Goal: Task Accomplishment & Management: Use online tool/utility

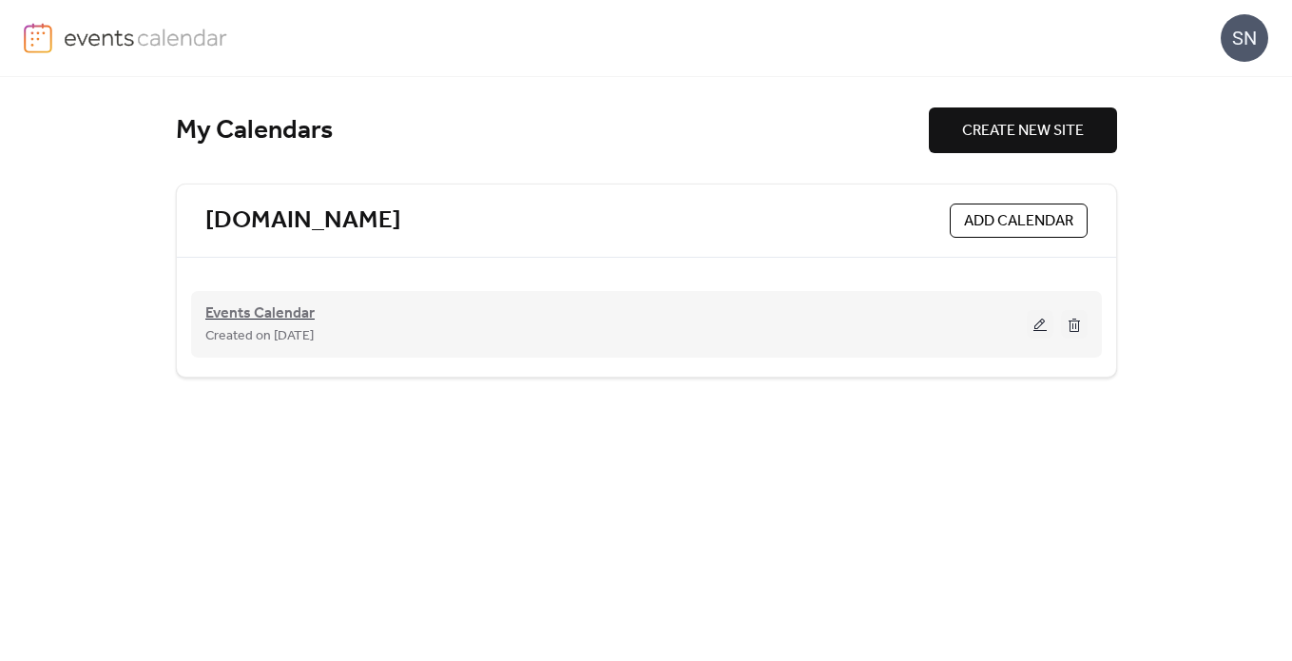
click at [284, 318] on span "Events Calendar" at bounding box center [259, 313] width 109 height 23
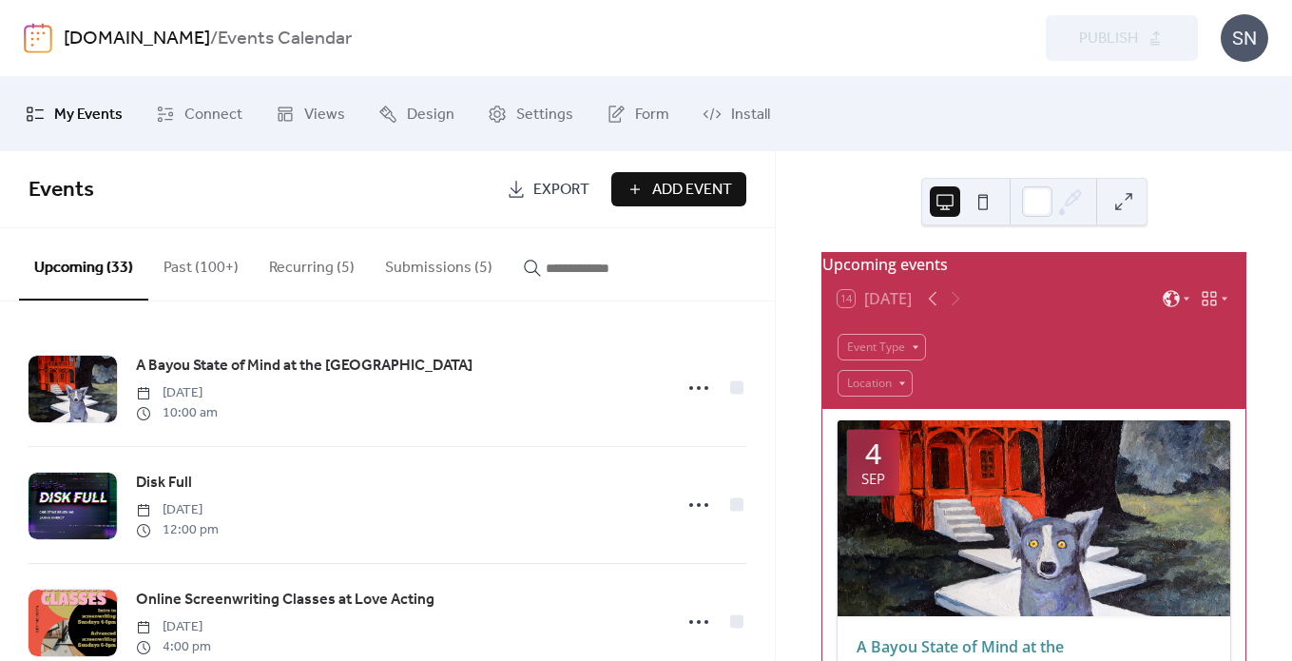
click at [399, 265] on button "Submissions (5)" at bounding box center [439, 263] width 138 height 70
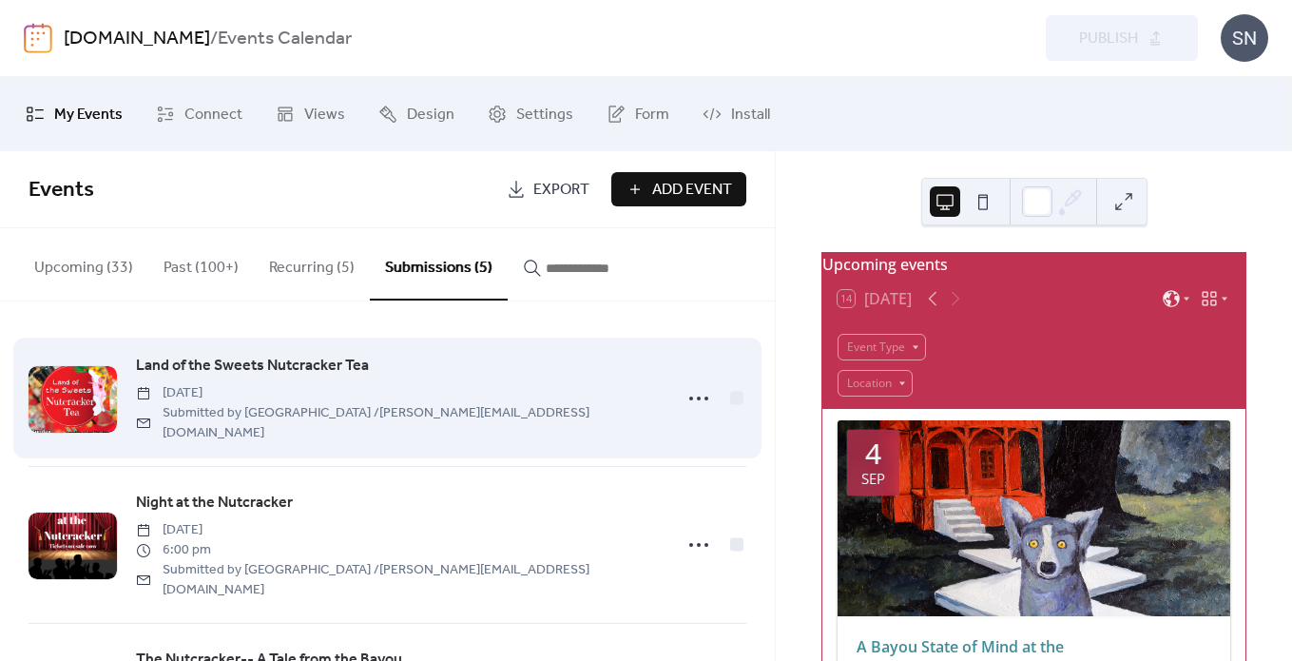
click at [497, 437] on div "Land of the Sweets Nutcracker Tea [DATE] Submitted by Baton Rouge Ballet Theatr…" at bounding box center [388, 398] width 718 height 136
click at [351, 367] on span "Land of the Sweets Nutcracker Tea" at bounding box center [252, 366] width 233 height 23
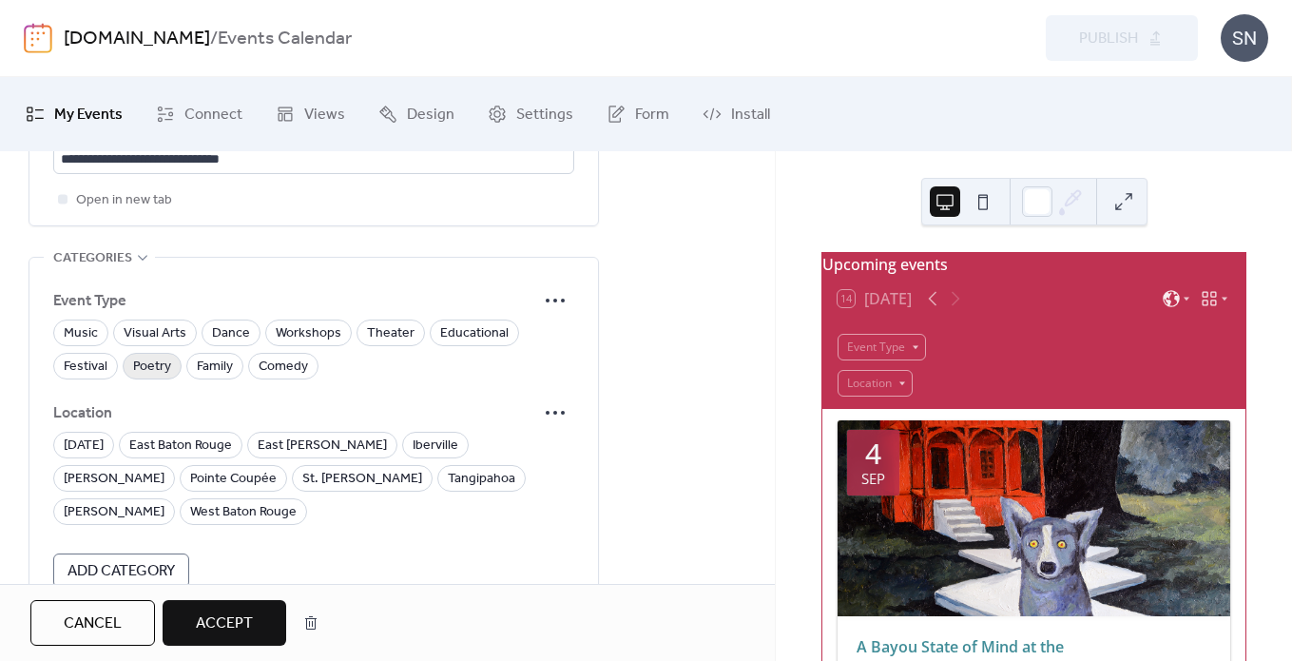
scroll to position [1392, 0]
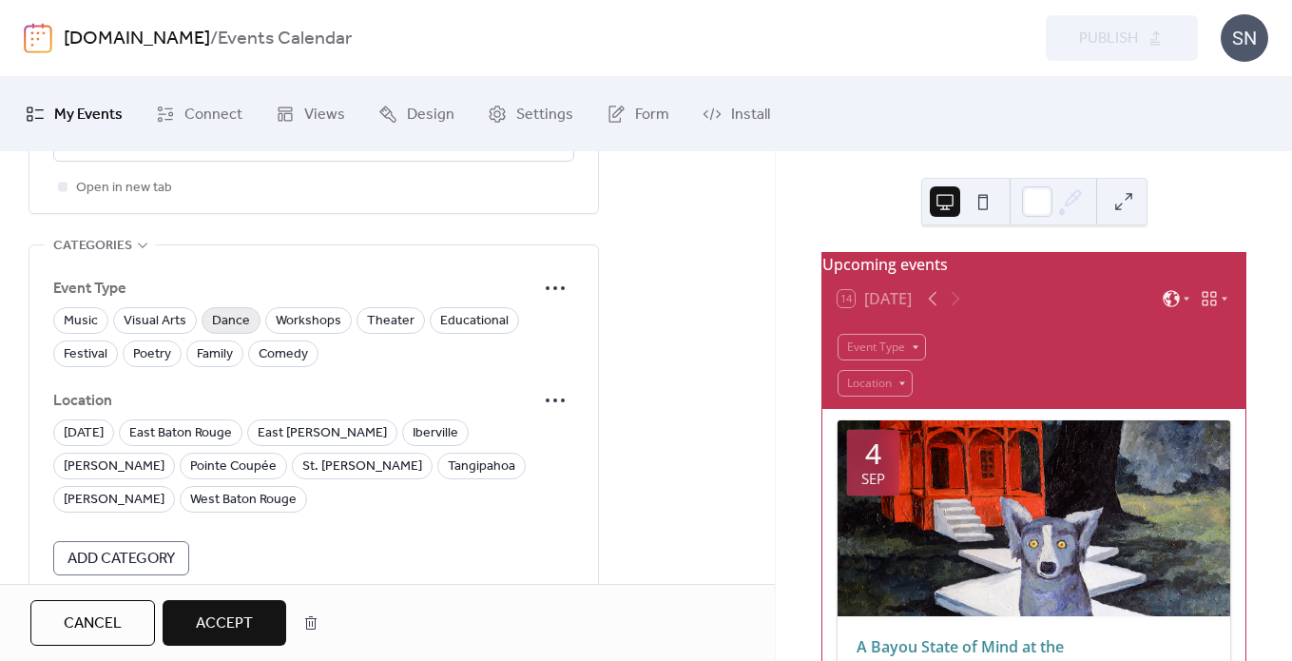
click at [237, 333] on span "Dance" at bounding box center [231, 321] width 38 height 23
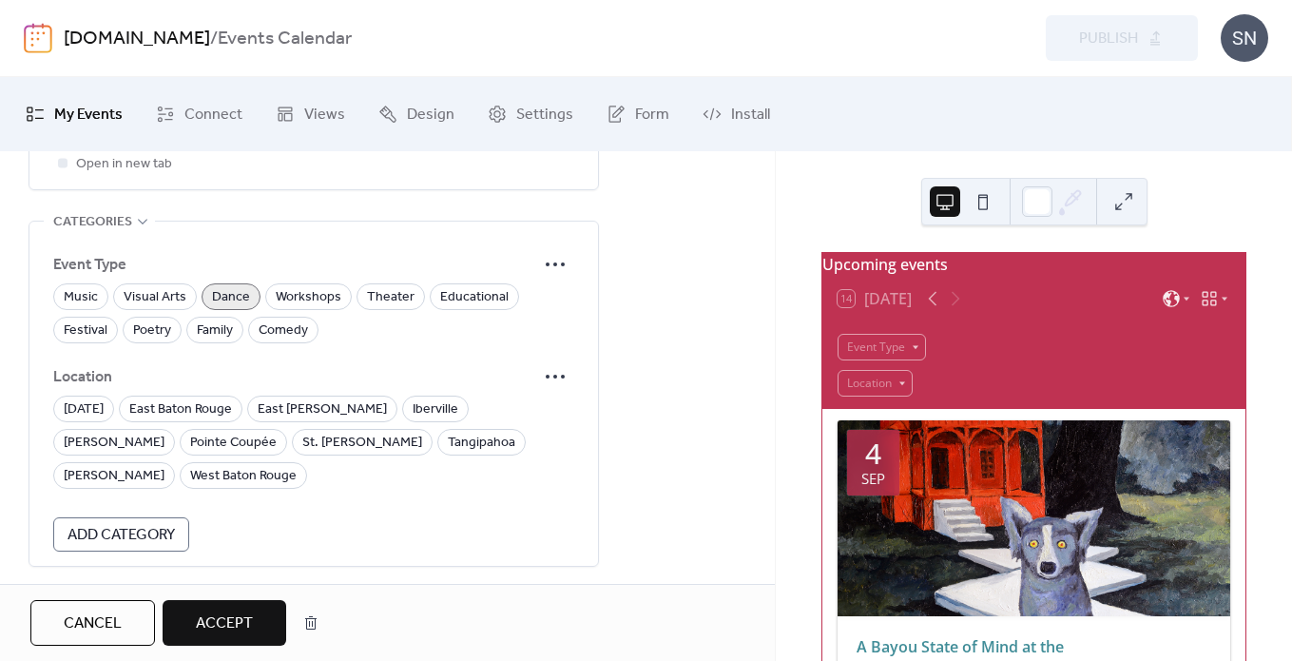
scroll to position [1515, 0]
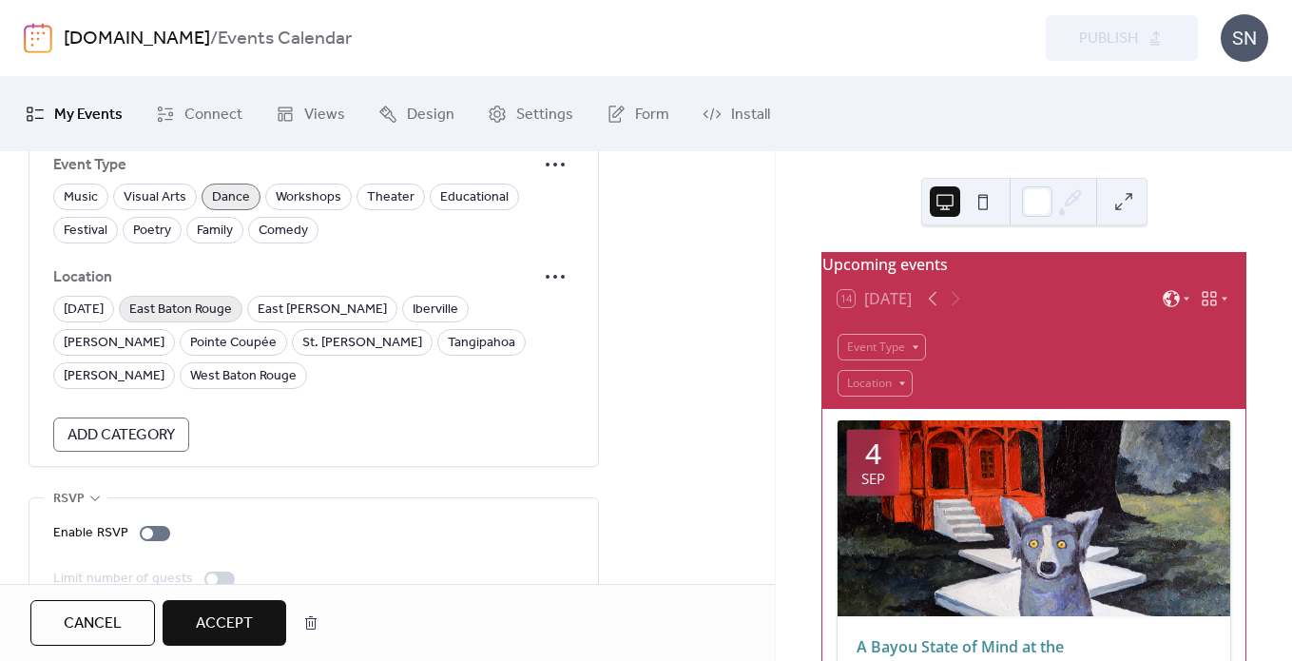
click at [216, 321] on span "East Baton Rouge" at bounding box center [180, 310] width 103 height 23
click at [233, 623] on span "Accept" at bounding box center [224, 623] width 57 height 23
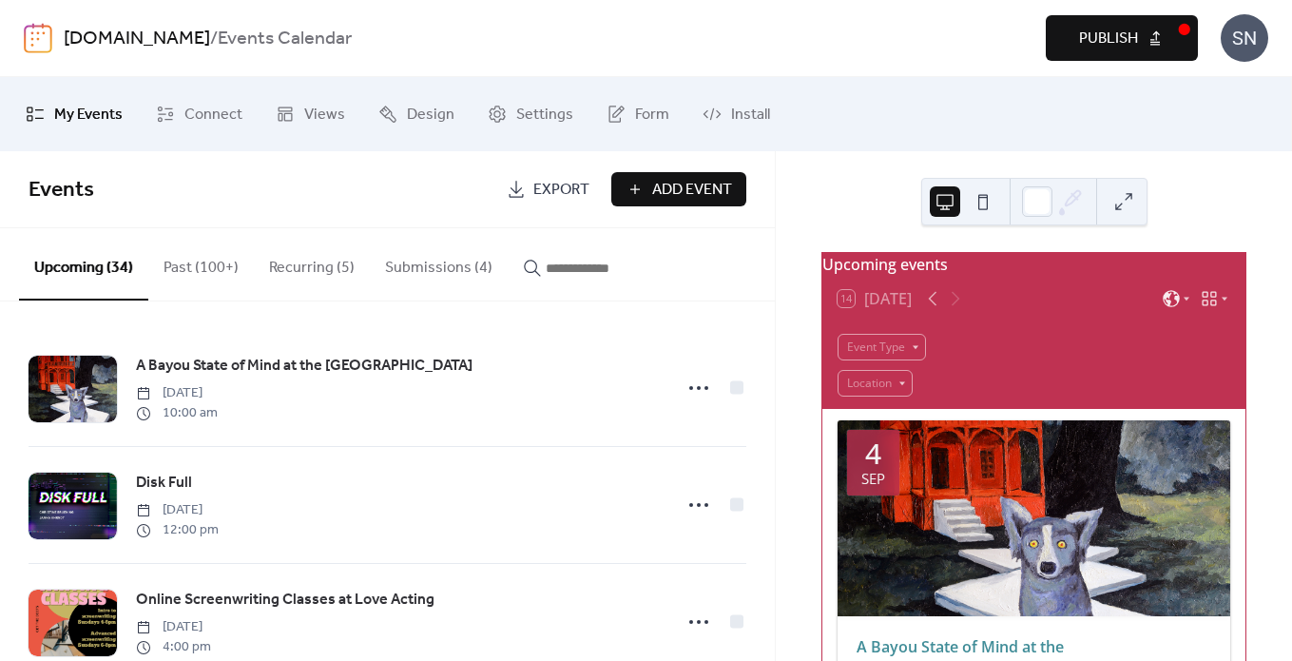
click at [434, 252] on button "Submissions (4)" at bounding box center [439, 263] width 138 height 70
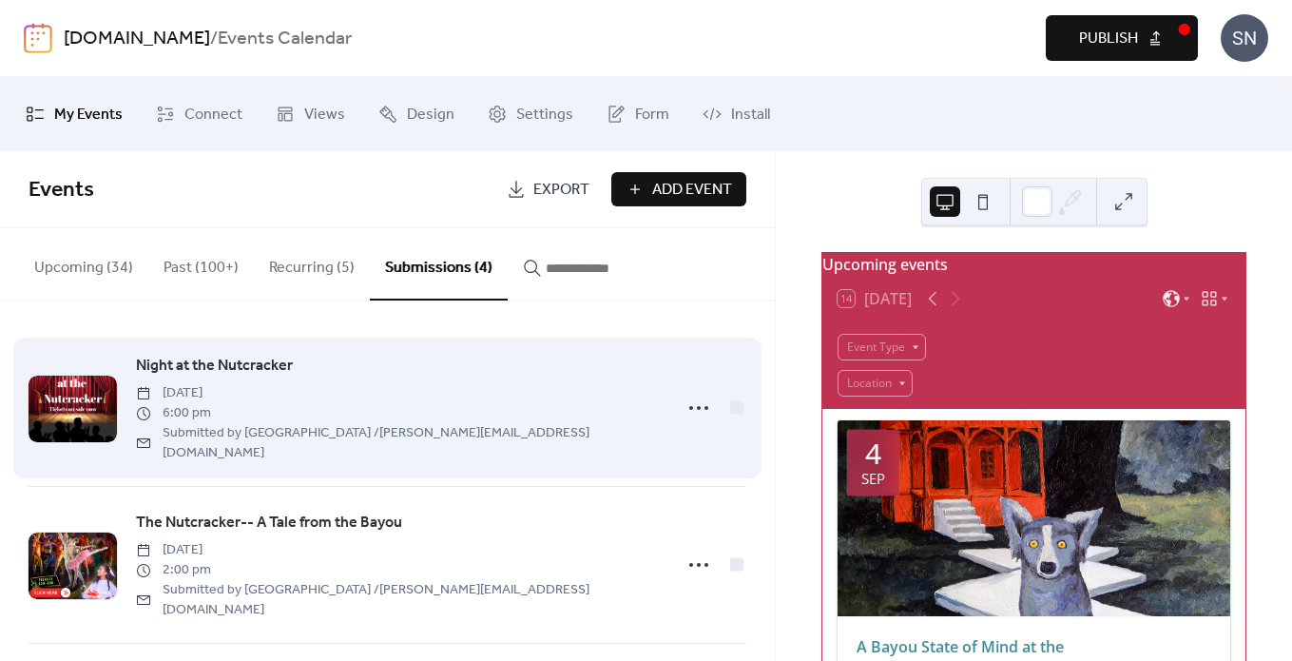
click at [273, 367] on span "Night at the Nutcracker" at bounding box center [214, 366] width 157 height 23
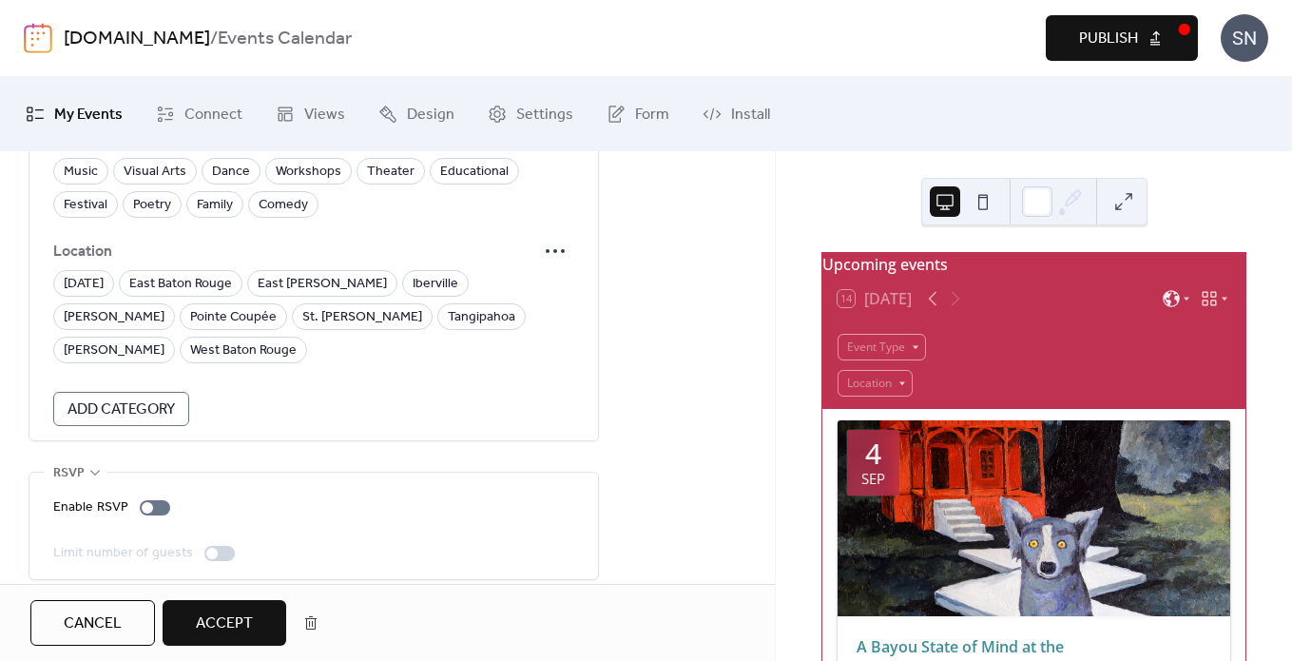
scroll to position [1539, 0]
click at [201, 298] on span "East Baton Rouge" at bounding box center [180, 286] width 103 height 23
click at [243, 183] on span "Dance" at bounding box center [231, 174] width 38 height 23
click at [227, 623] on span "Accept" at bounding box center [224, 623] width 57 height 23
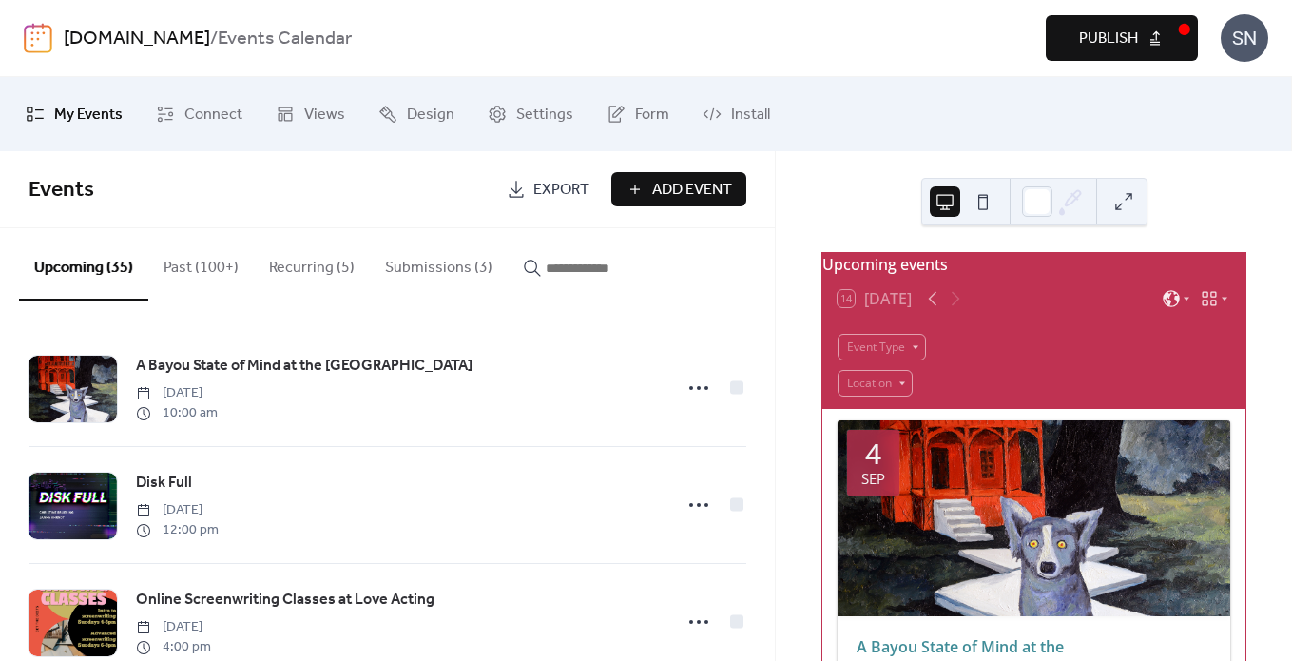
click at [453, 252] on button "Submissions (3)" at bounding box center [439, 263] width 138 height 70
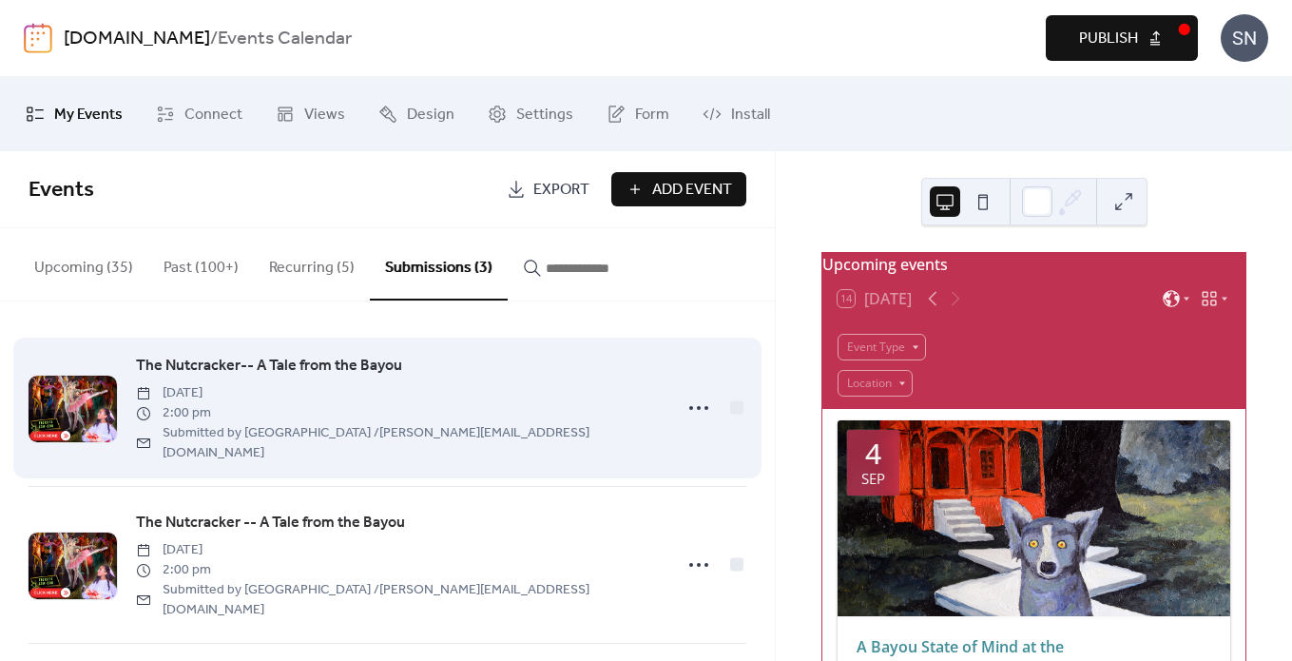
click at [325, 365] on span "The Nutcracker-- A Tale from the Bayou" at bounding box center [269, 366] width 266 height 23
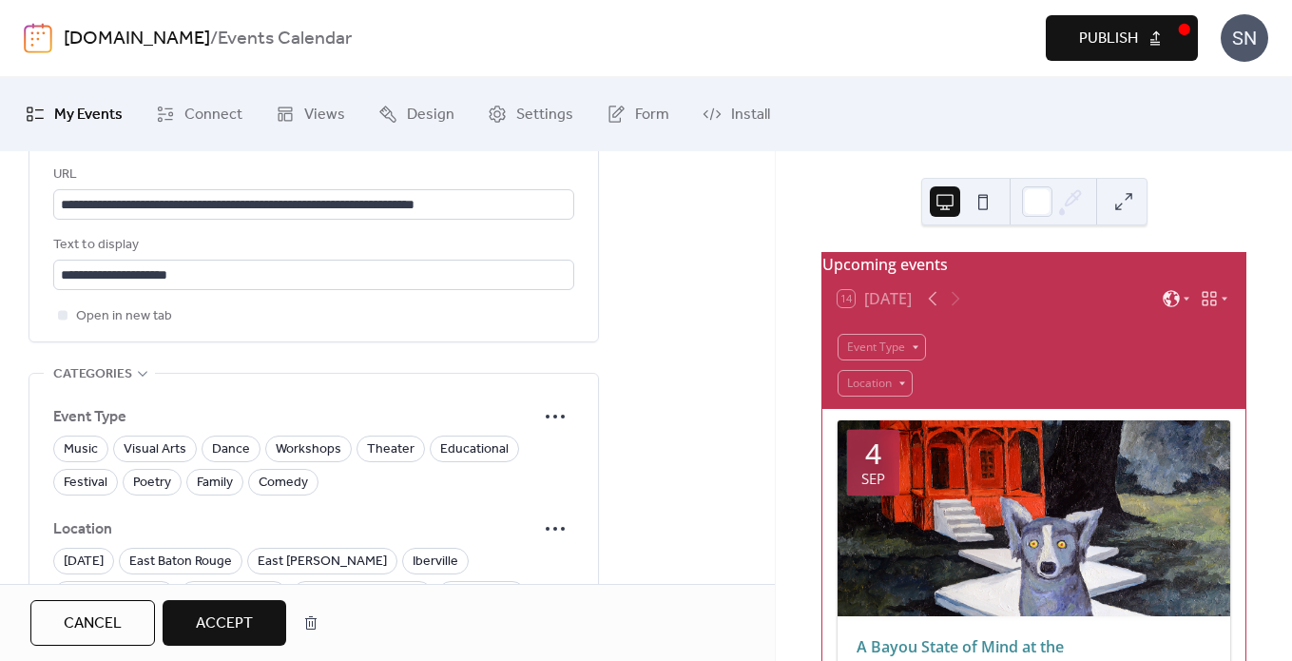
scroll to position [1282, 0]
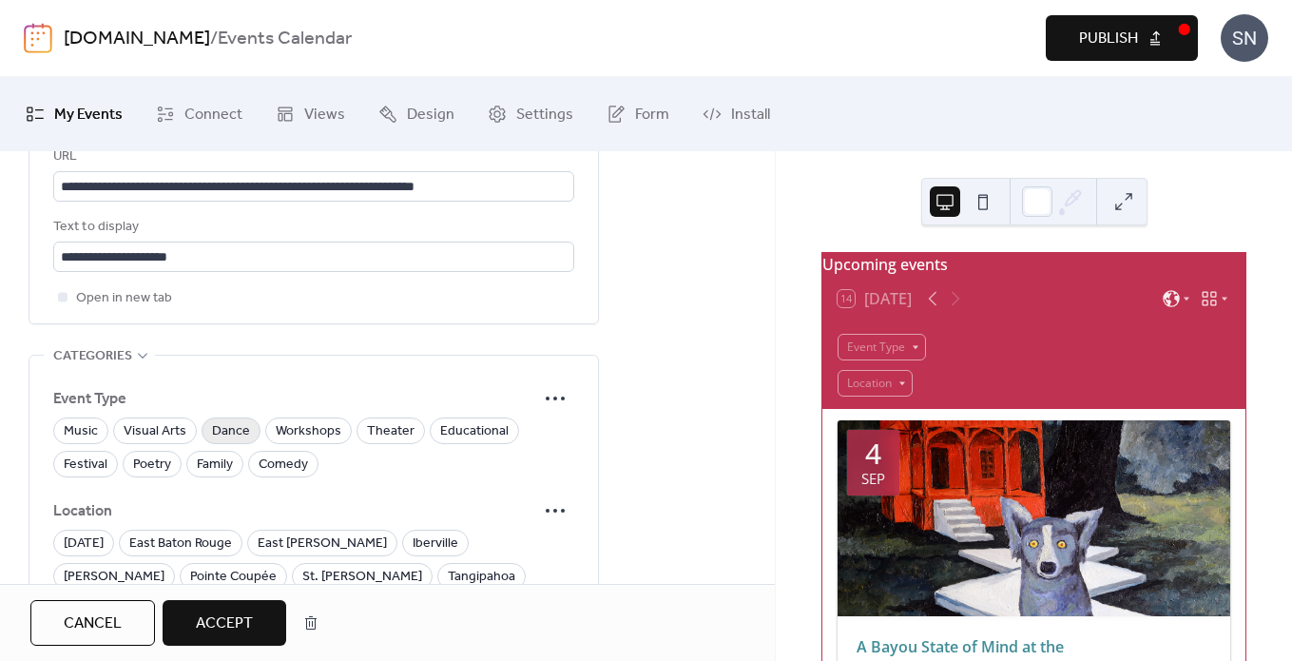
click at [243, 441] on span "Dance" at bounding box center [231, 431] width 38 height 23
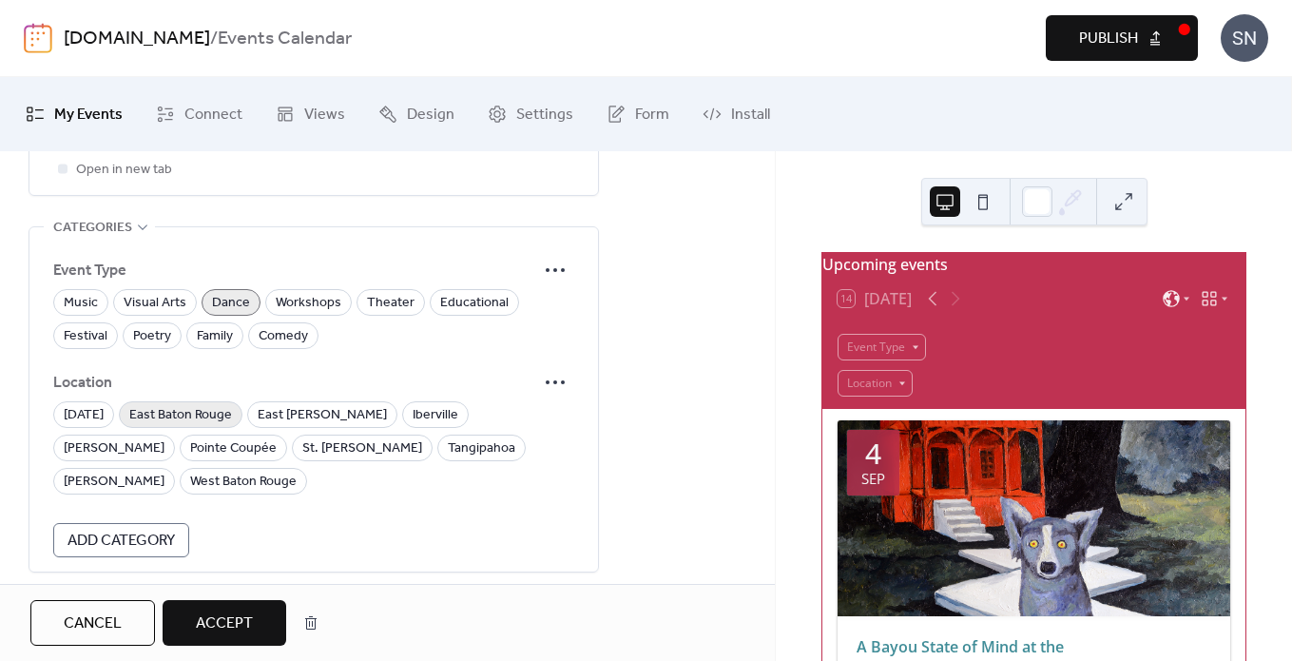
scroll to position [1411, 0]
click at [222, 419] on span "East Baton Rouge" at bounding box center [180, 414] width 103 height 23
click at [232, 627] on span "Accept" at bounding box center [224, 623] width 57 height 23
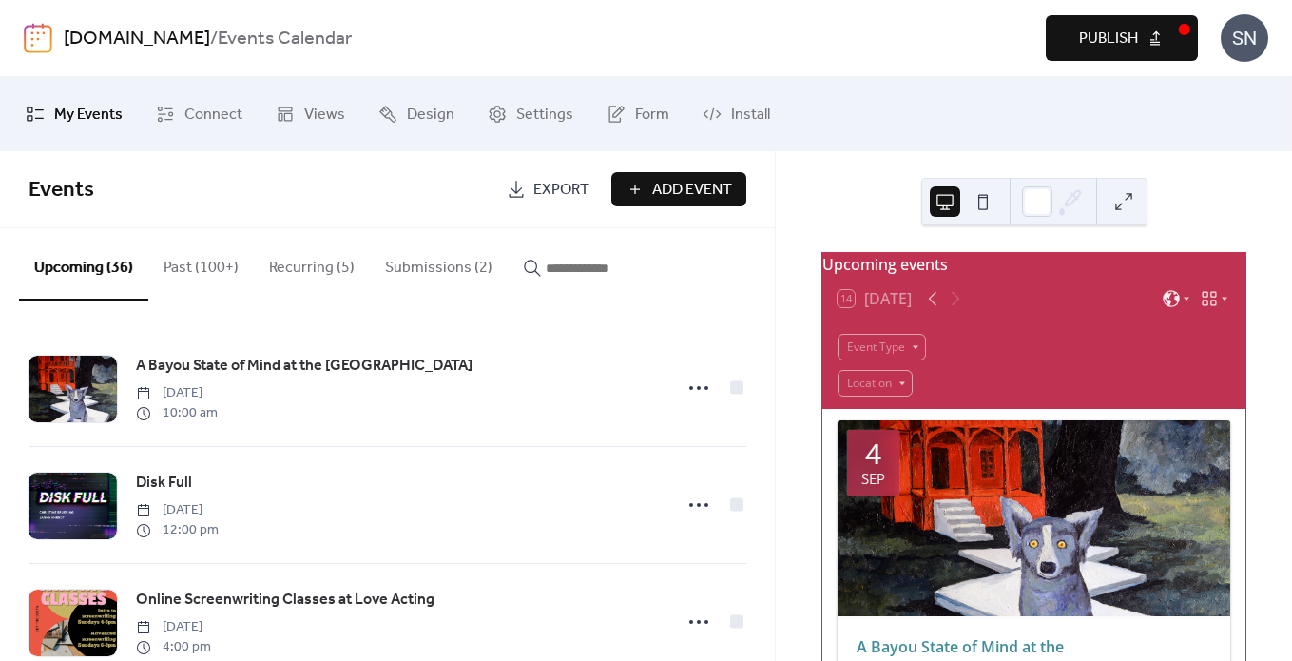
click at [439, 268] on button "Submissions (2)" at bounding box center [439, 263] width 138 height 70
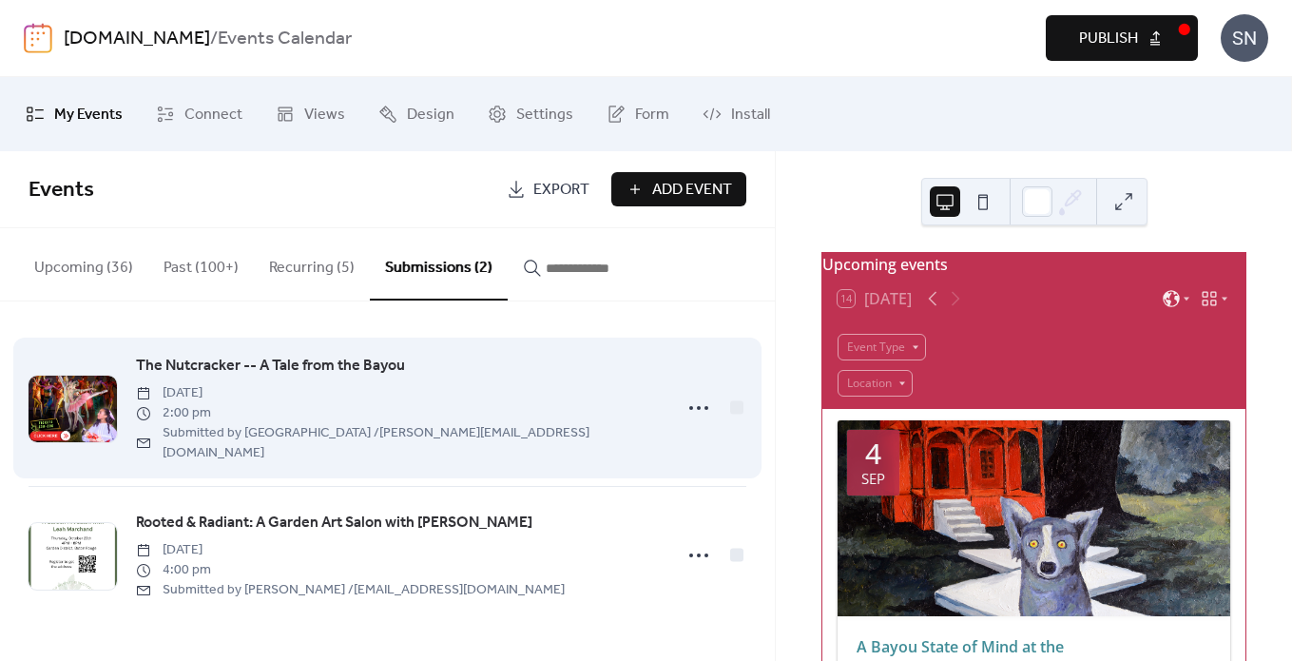
click at [333, 358] on span "The Nutcracker -- A Tale from the Bayou" at bounding box center [270, 366] width 269 height 23
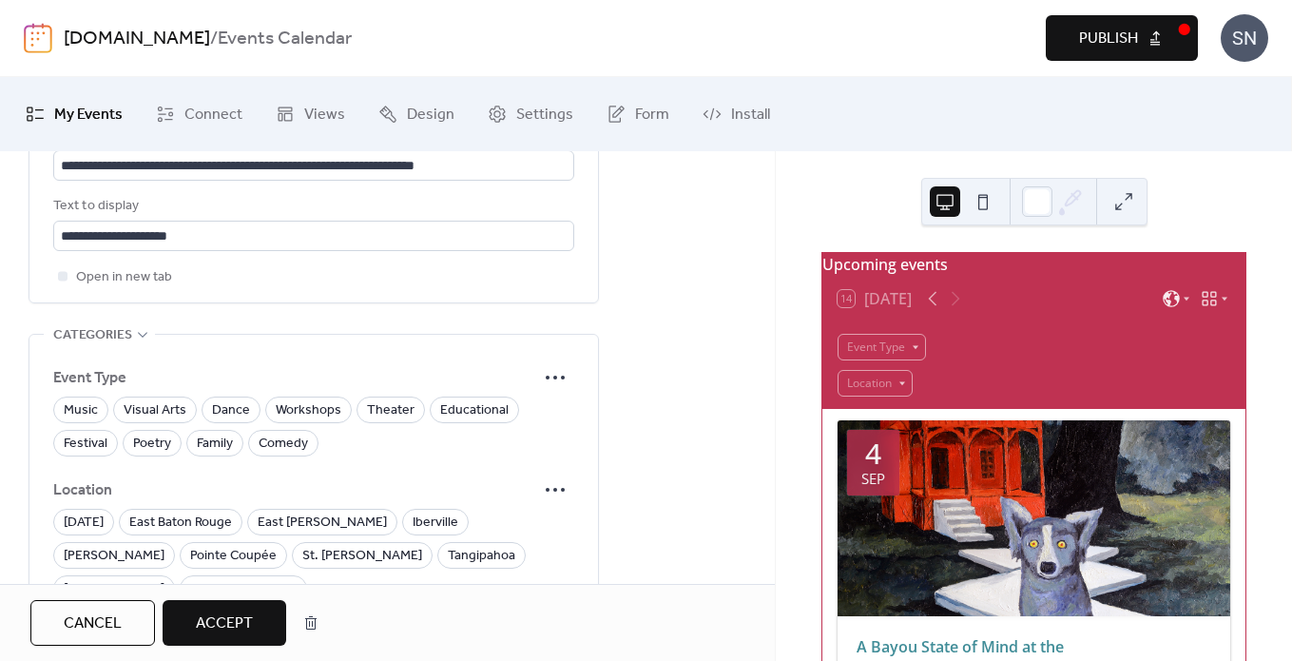
scroll to position [1327, 0]
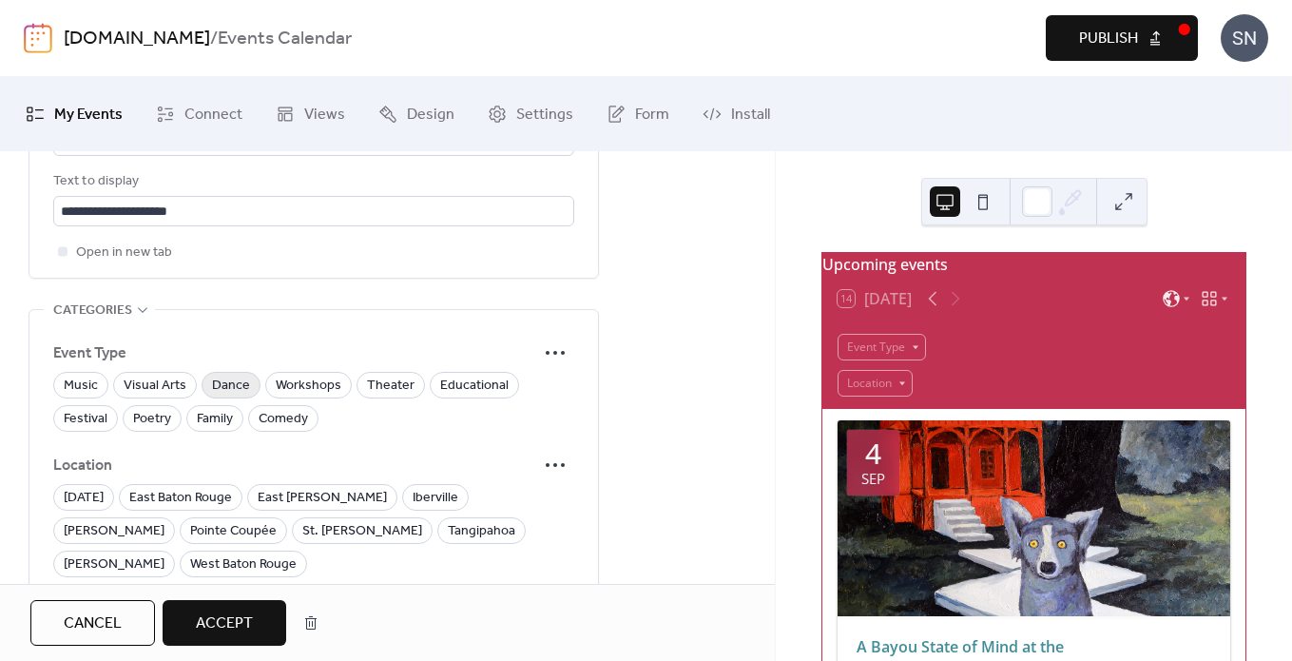
click at [236, 394] on span "Dance" at bounding box center [231, 386] width 38 height 23
click at [198, 504] on span "East Baton Rouge" at bounding box center [180, 498] width 103 height 23
click at [219, 619] on span "Accept" at bounding box center [224, 623] width 57 height 23
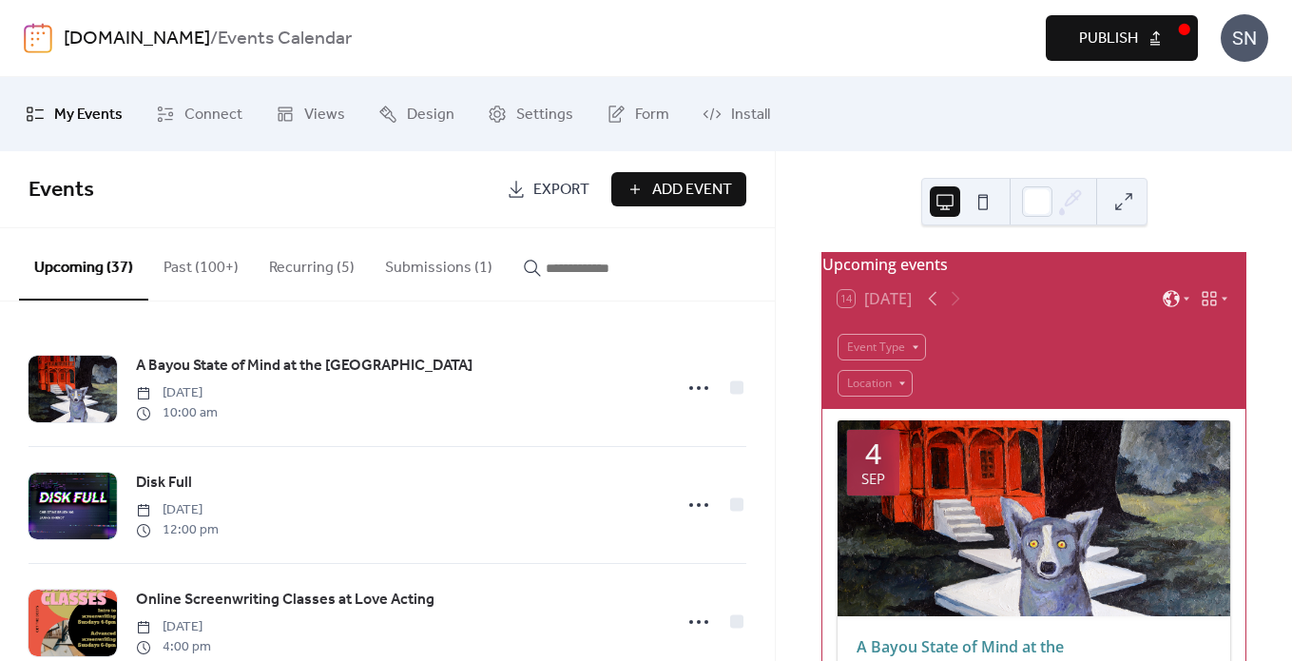
click at [414, 270] on button "Submissions (1)" at bounding box center [439, 263] width 138 height 70
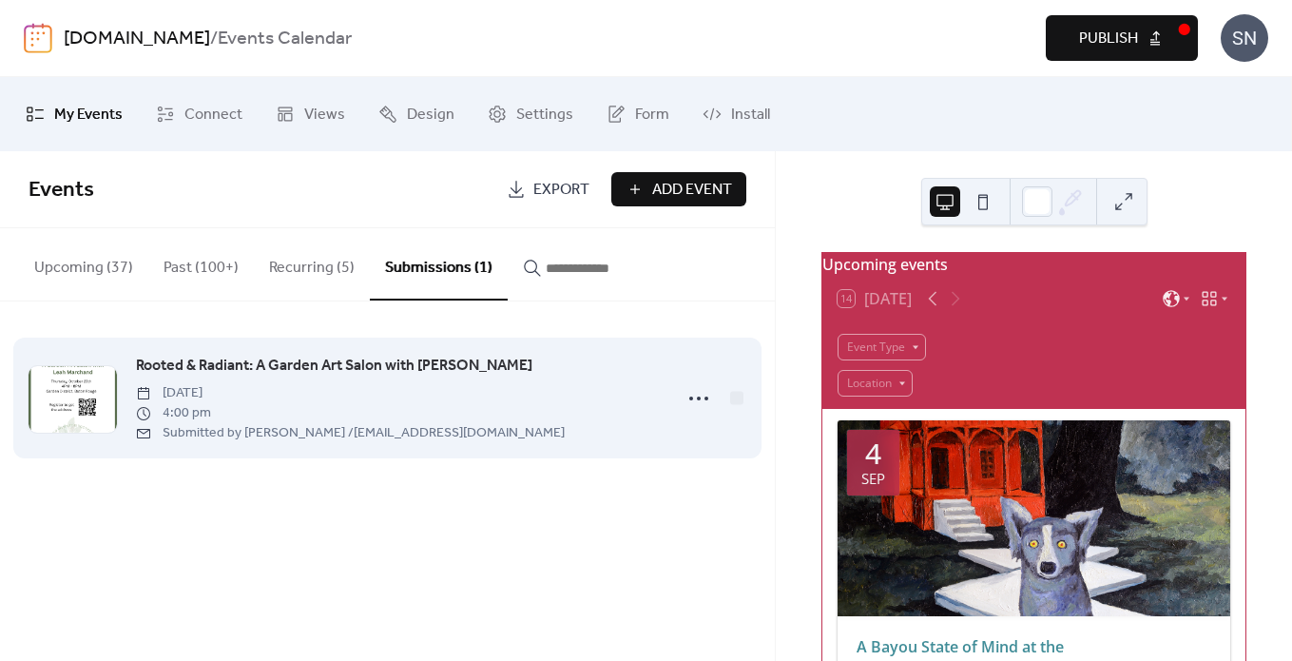
click at [441, 361] on span "Rooted & Radiant: A Garden Art Salon with [PERSON_NAME]" at bounding box center [334, 366] width 396 height 23
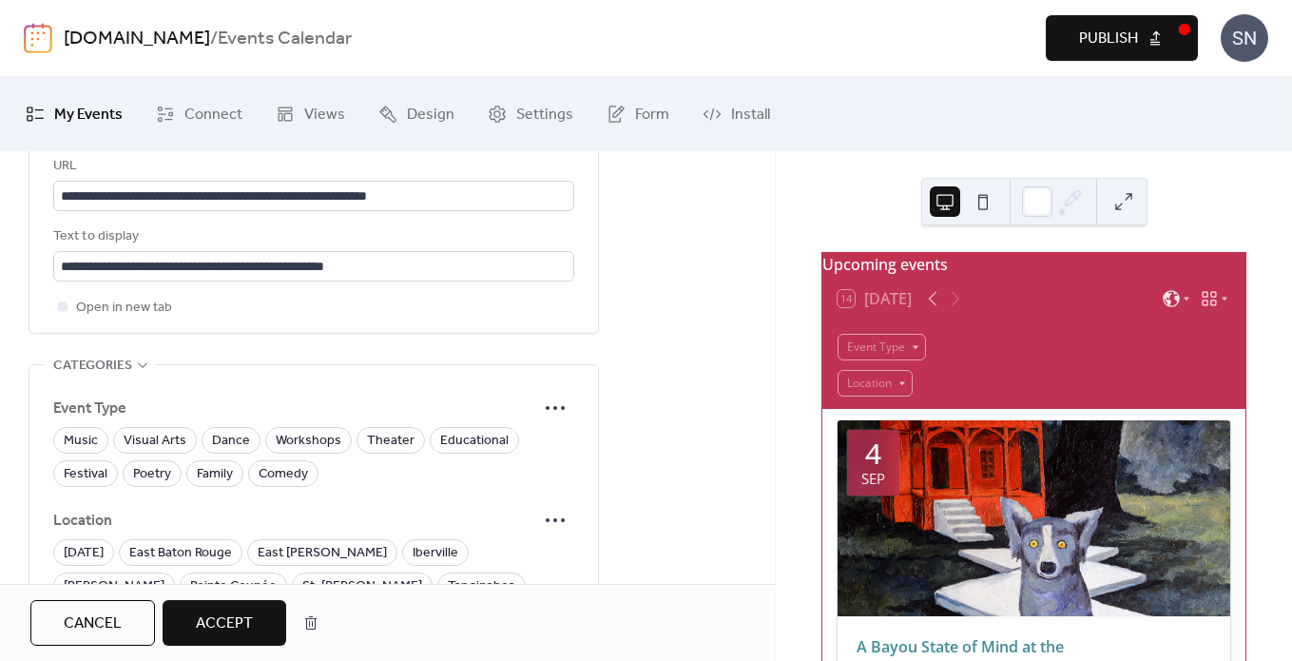
scroll to position [1291, 0]
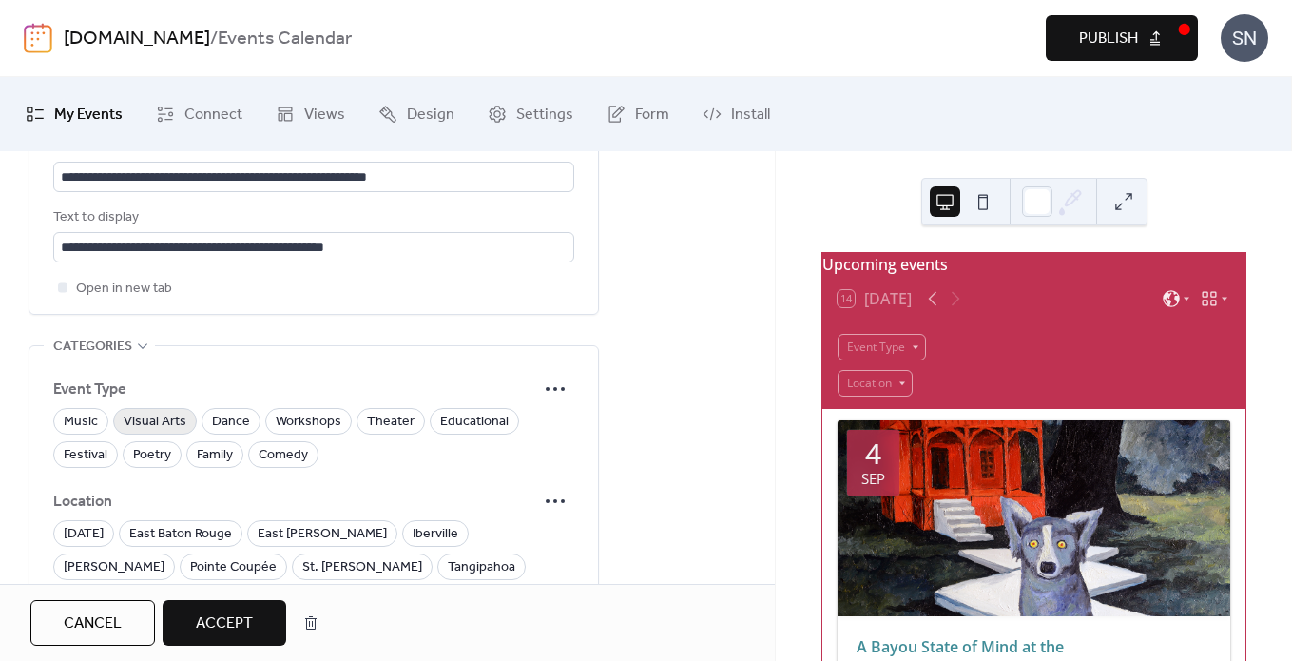
click at [173, 432] on span "Visual Arts" at bounding box center [155, 422] width 63 height 23
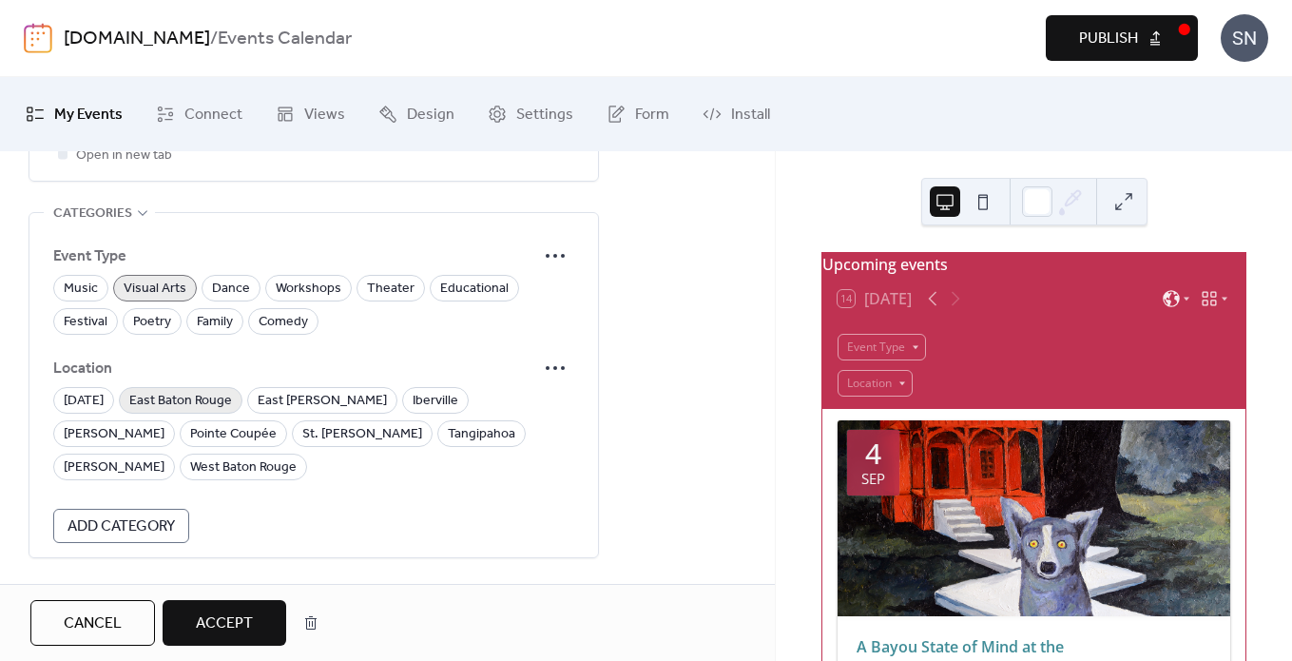
click at [215, 413] on span "East Baton Rouge" at bounding box center [180, 401] width 103 height 23
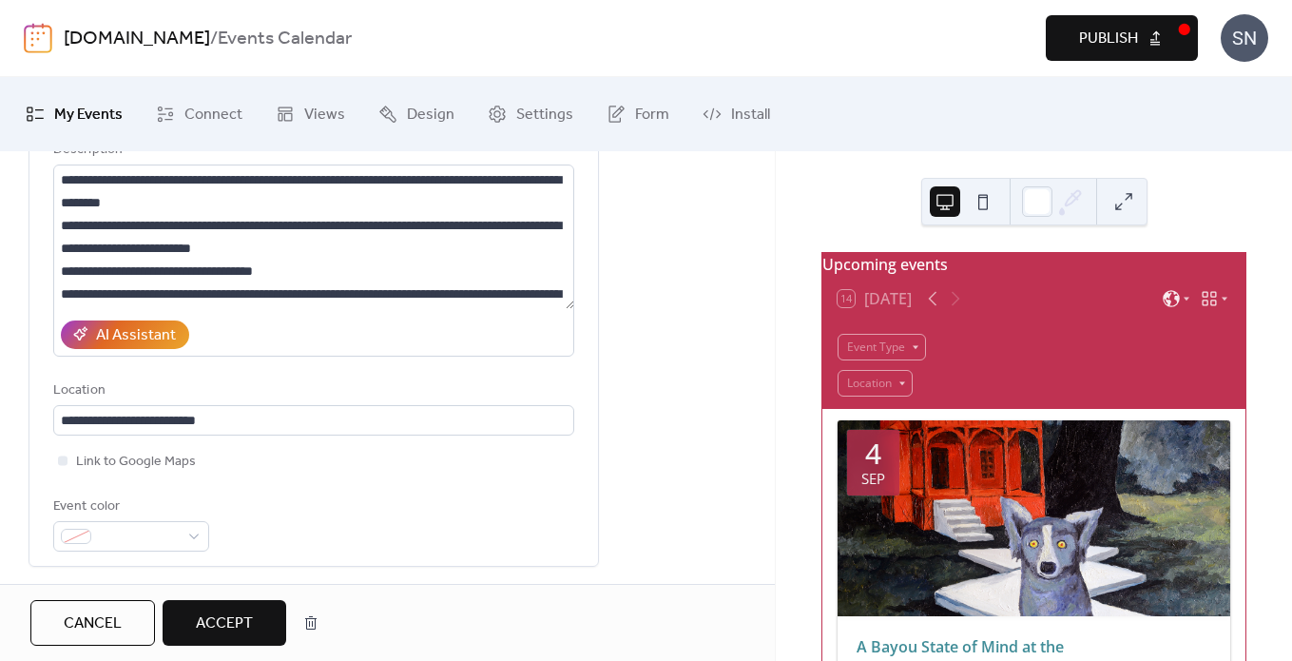
scroll to position [318, 0]
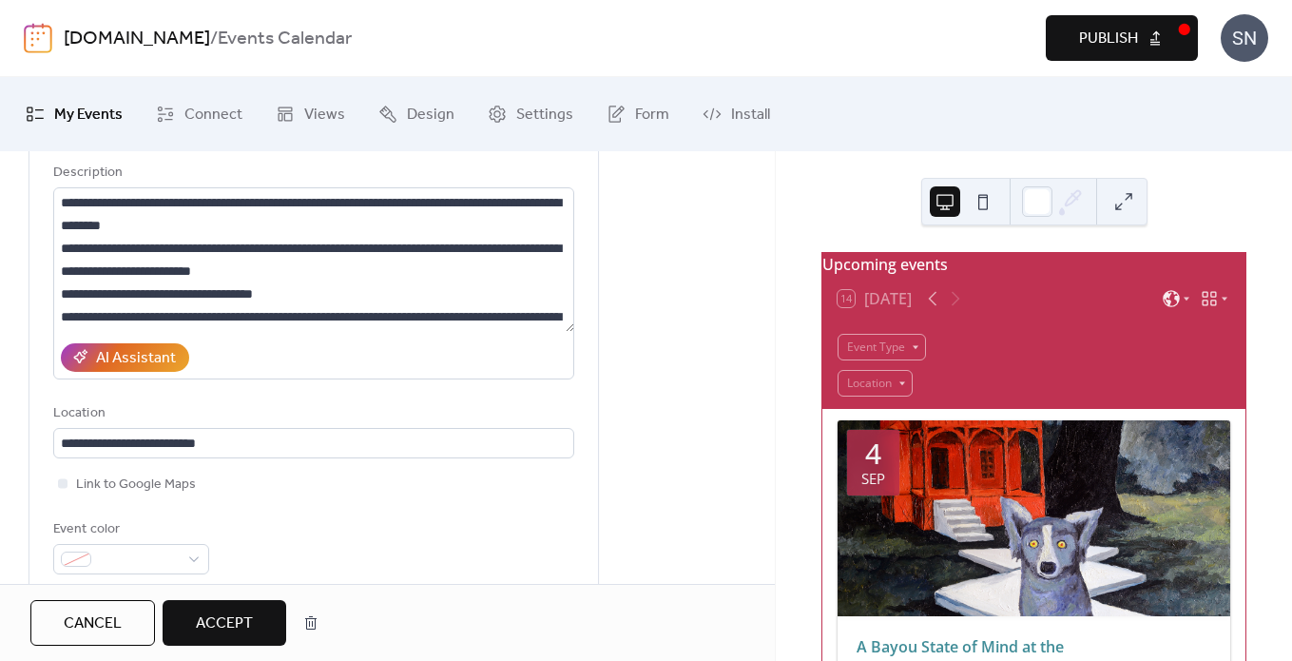
click at [210, 612] on span "Accept" at bounding box center [224, 623] width 57 height 23
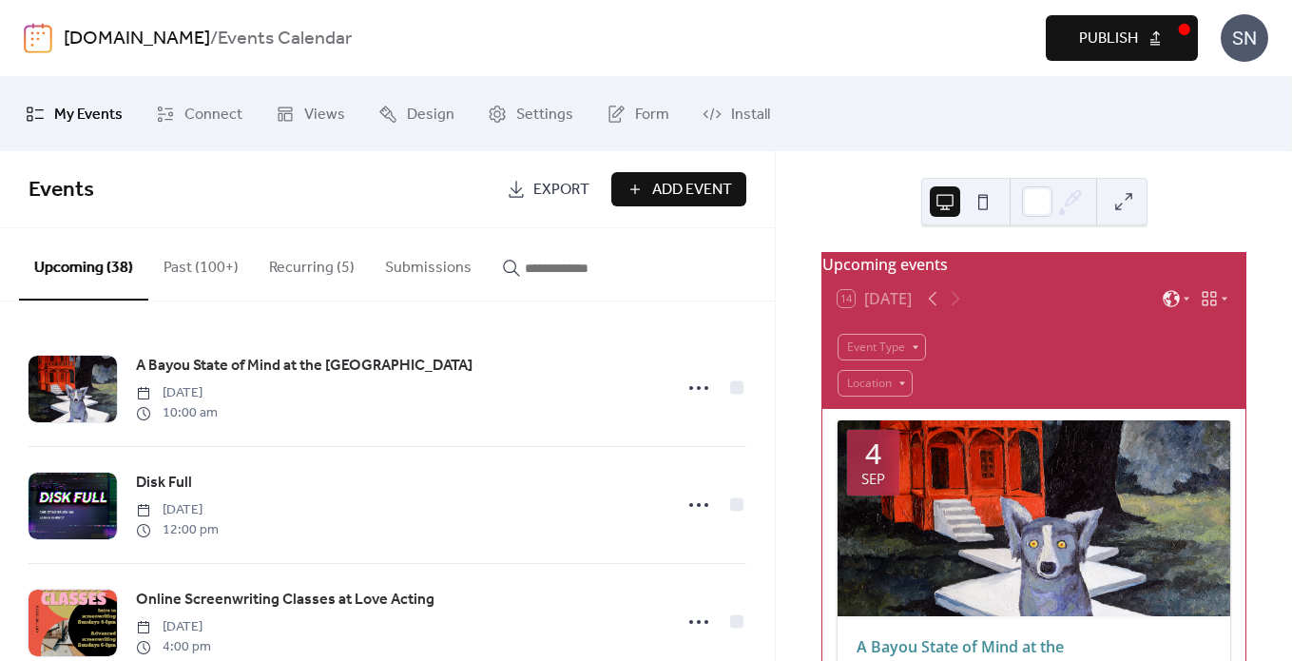
click at [1121, 50] on span "Publish" at bounding box center [1108, 39] width 59 height 23
